Goal: Communication & Community: Answer question/provide support

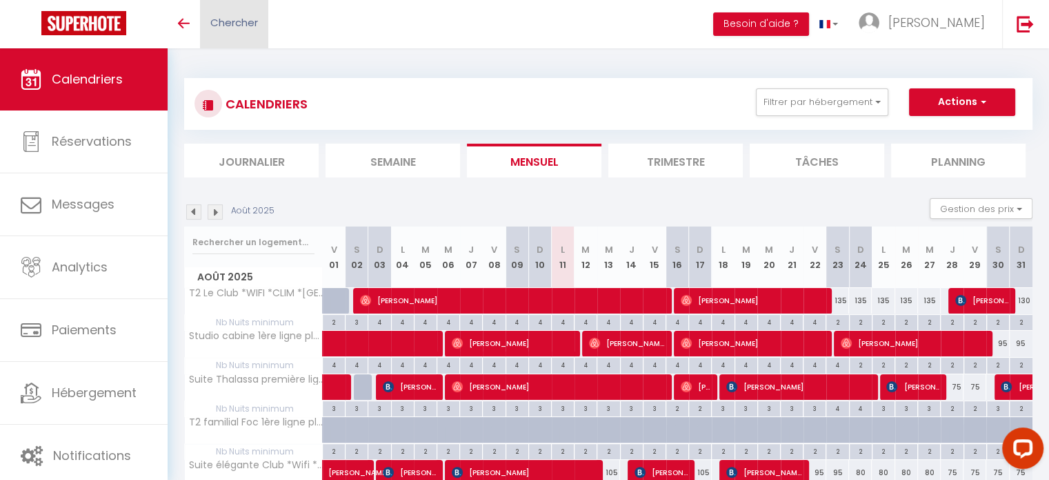
click at [264, 23] on link "Chercher" at bounding box center [234, 24] width 68 height 48
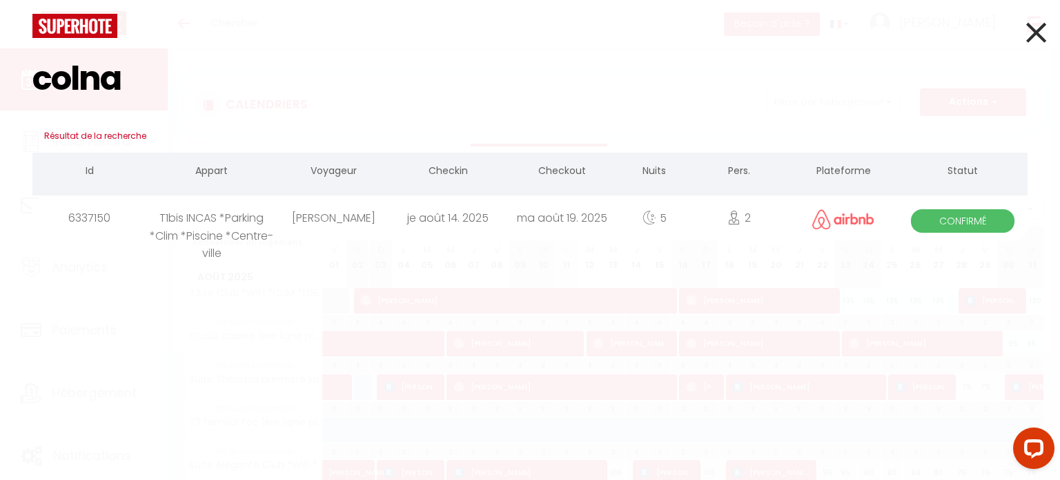
type input "colna"
click at [237, 221] on div "T1bis INCAS *Parking *Clim *Piscine *Centre-ville" at bounding box center [211, 217] width 129 height 45
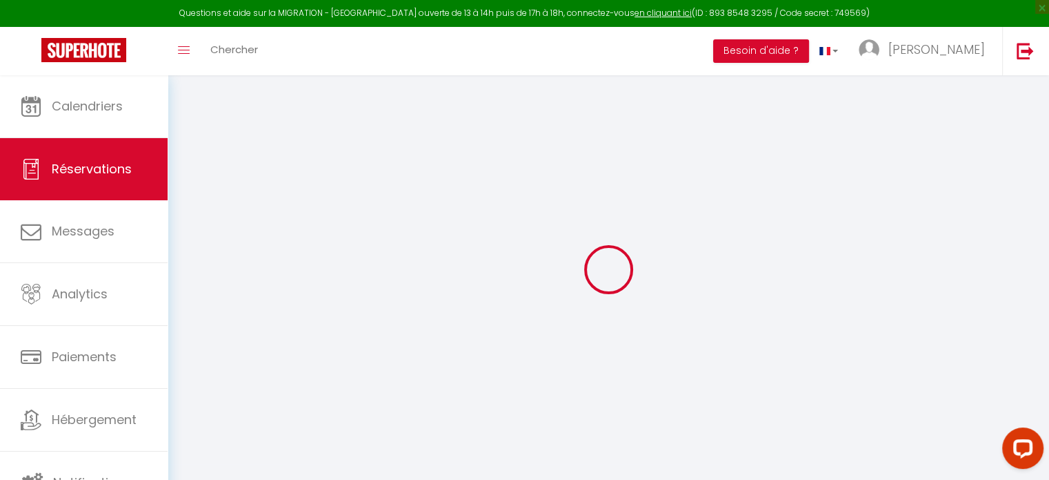
select select
checkbox input "false"
type textarea "Bonjour si c est possible de rentrée dans le logement vers 14 h 15 h au cas où.…"
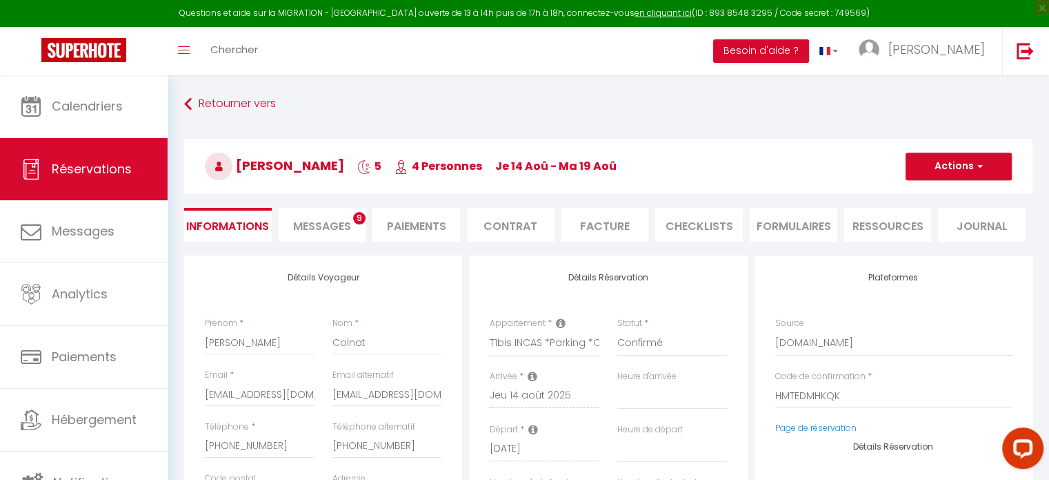
type input "52"
type input "25.2"
select select
checkbox input "false"
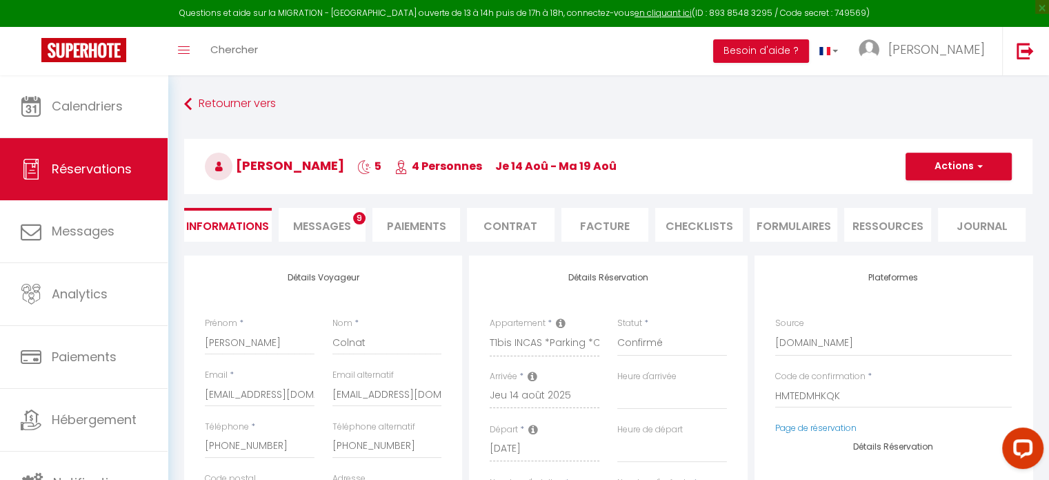
select select "16:00"
select select "10:00"
click at [339, 226] on span "Messages" at bounding box center [322, 226] width 58 height 16
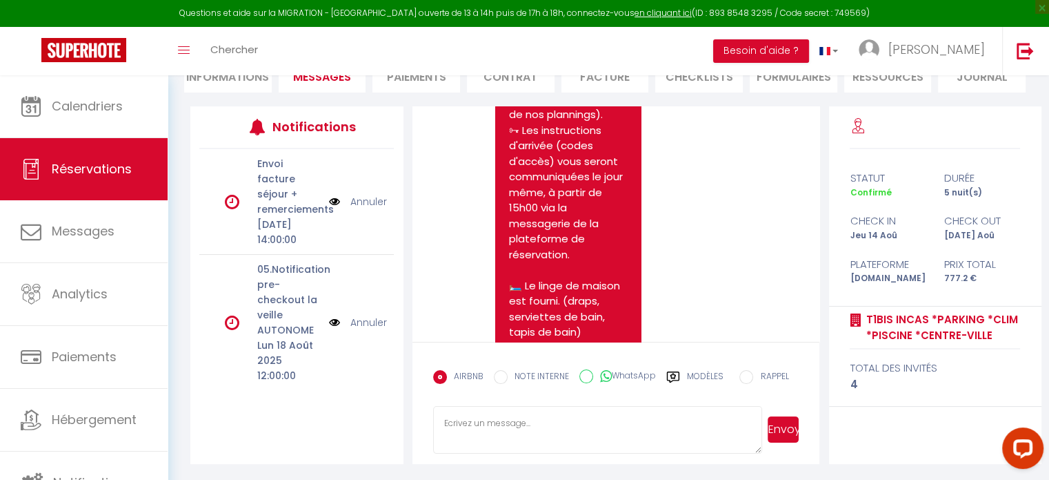
scroll to position [2263, 0]
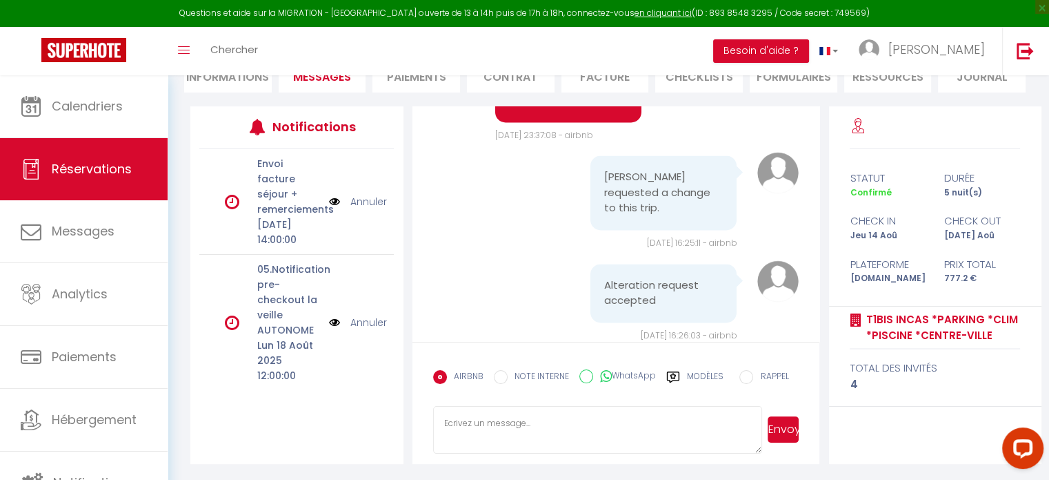
click at [577, 419] on textarea at bounding box center [598, 430] width 330 height 48
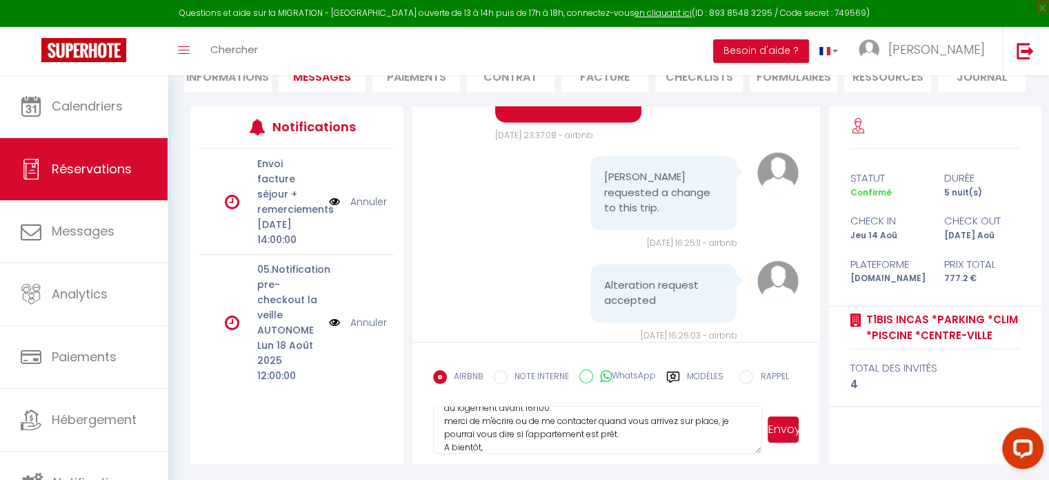
scroll to position [66, 0]
type textarea "bonjour [PERSON_NAME] merci j'ai bien eu votre message concernant votre heure d…"
click at [791, 431] on button "Envoyer" at bounding box center [783, 429] width 31 height 26
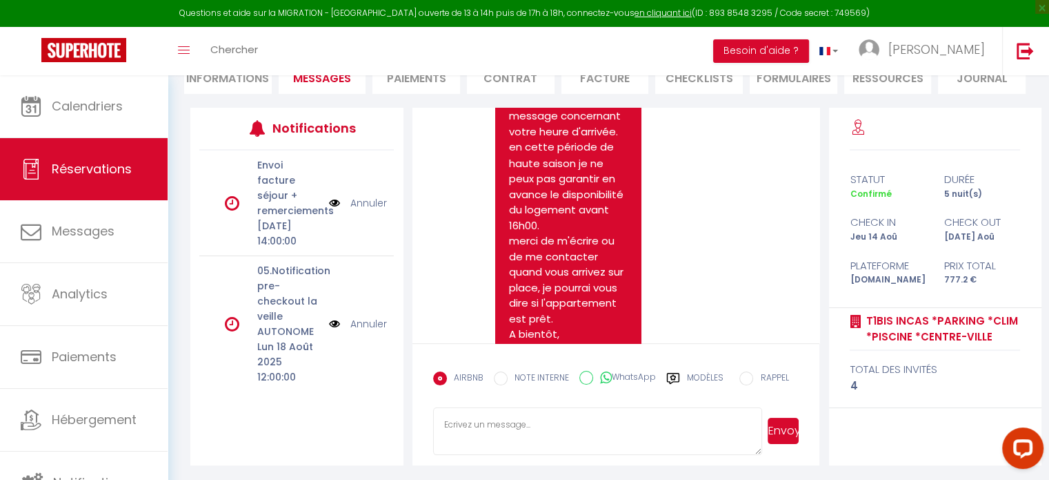
scroll to position [2651, 0]
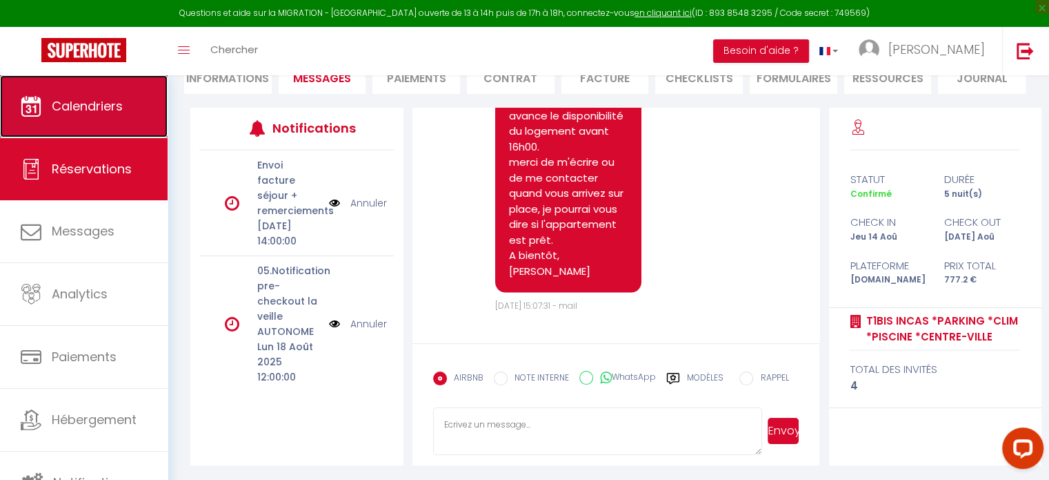
click at [86, 102] on span "Calendriers" at bounding box center [87, 105] width 71 height 17
